Goal: Navigation & Orientation: Find specific page/section

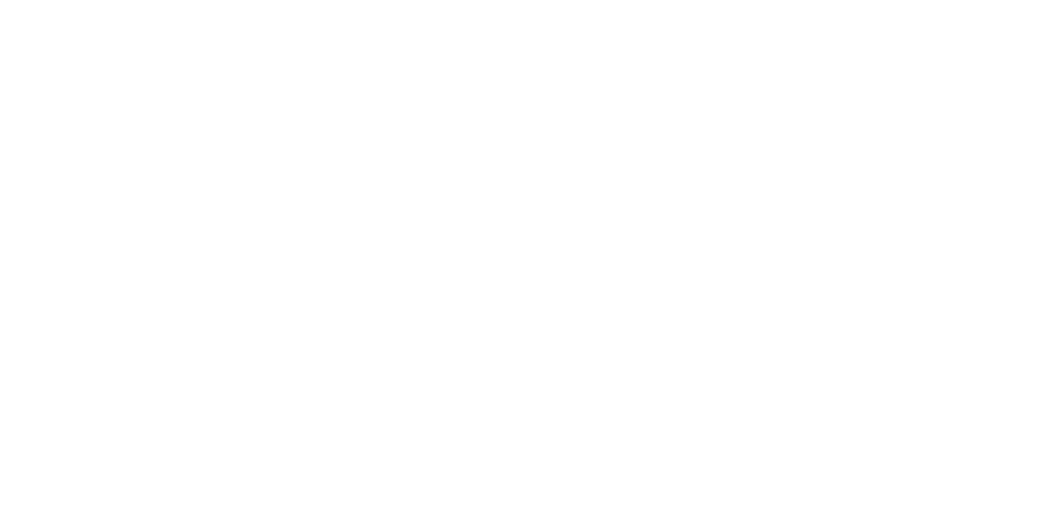
drag, startPoint x: 548, startPoint y: 83, endPoint x: 570, endPoint y: 84, distance: 22.9
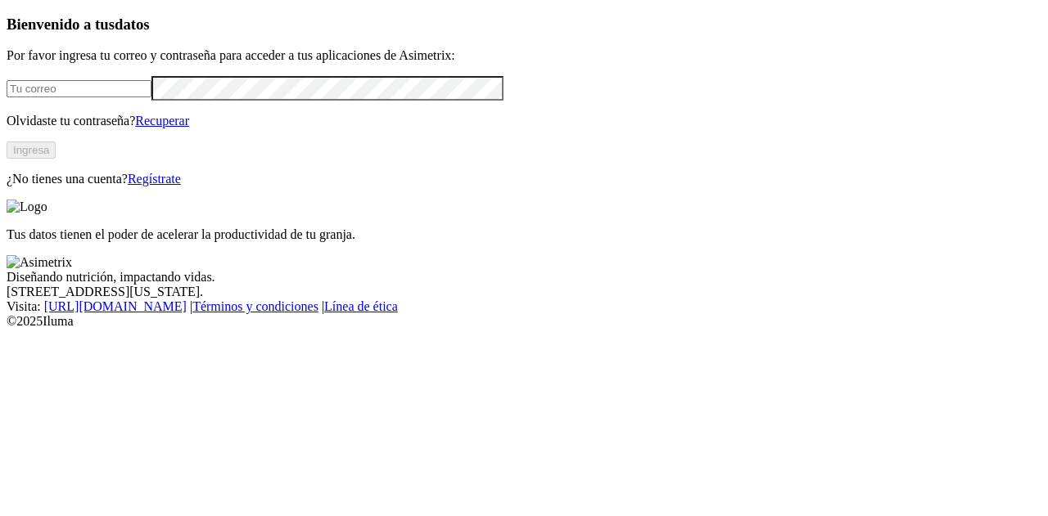
type input "andrea.ortiz@alura.bio"
click at [56, 159] on button "Ingresa" at bounding box center [31, 150] width 49 height 17
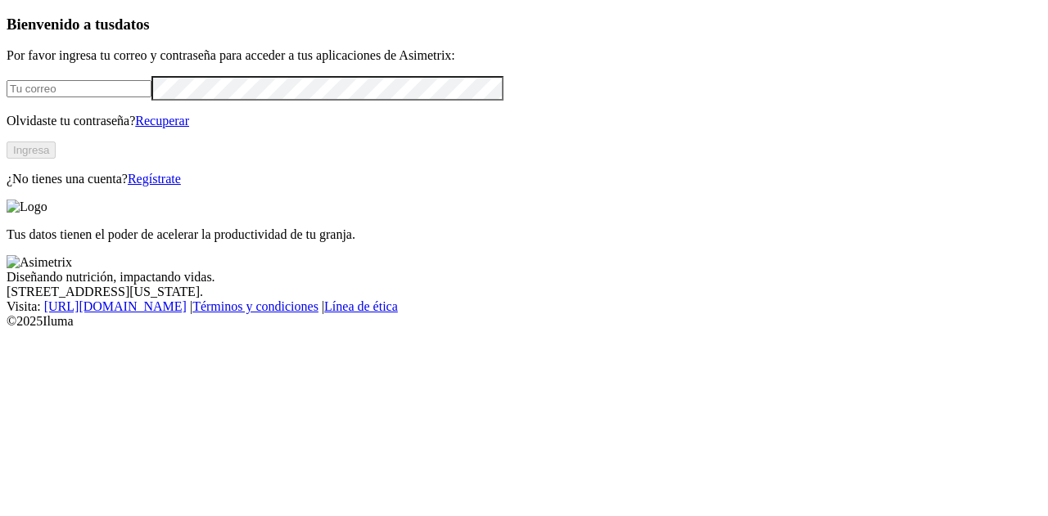
type input "[PERSON_NAME][EMAIL_ADDRESS][PERSON_NAME][DOMAIN_NAME]"
click at [56, 159] on button "Ingresa" at bounding box center [31, 150] width 49 height 17
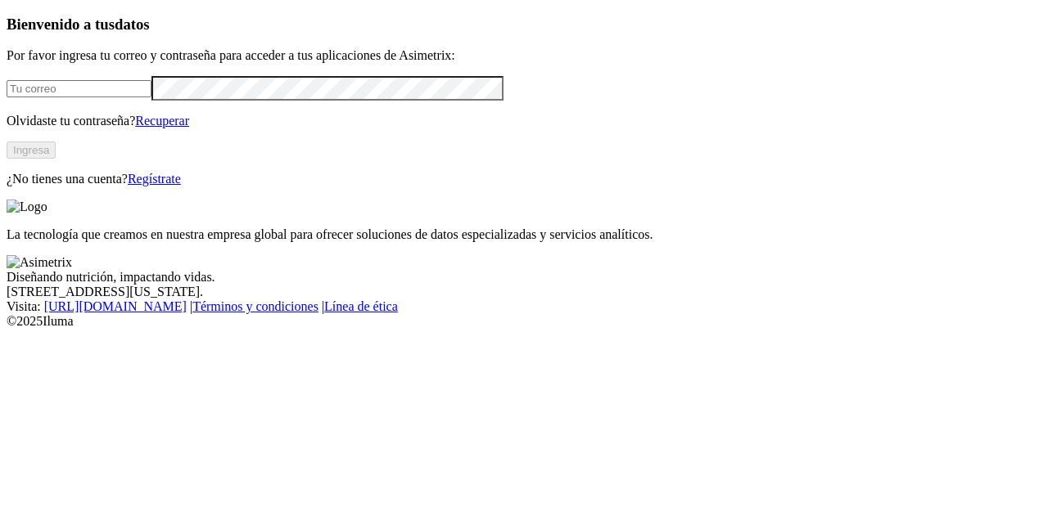
type input "andrea.ortiz@alura.bio"
click at [56, 159] on button "Ingresa" at bounding box center [31, 150] width 49 height 17
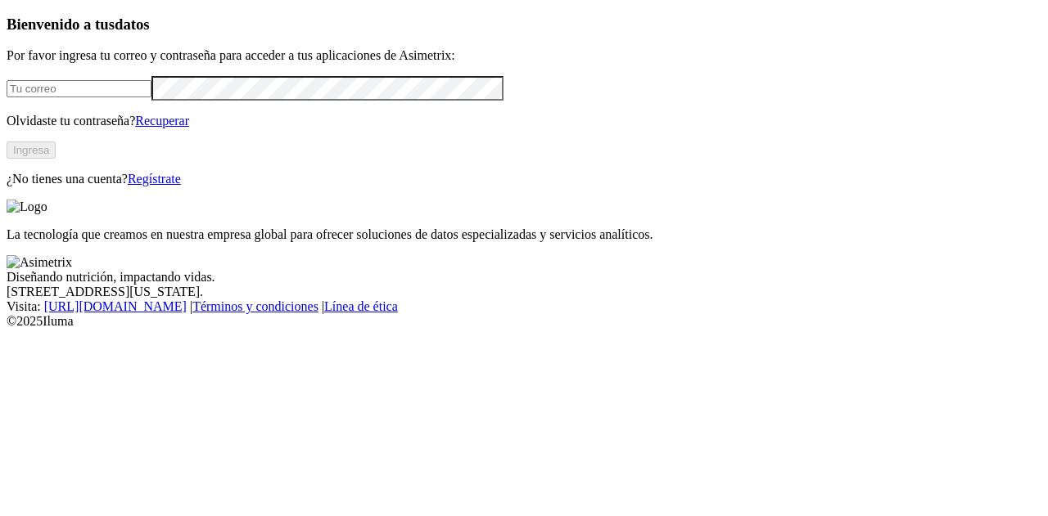
type input "andrea.ortiz@alura.bio"
click at [56, 159] on button "Ingresa" at bounding box center [31, 150] width 49 height 17
